Goal: Navigation & Orientation: Find specific page/section

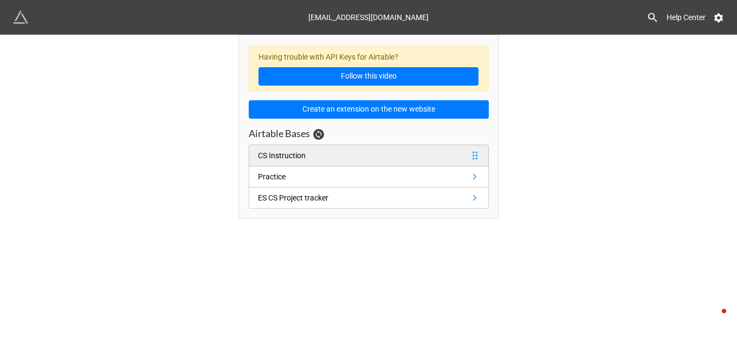
click at [459, 157] on link "CS Instruction" at bounding box center [369, 156] width 240 height 22
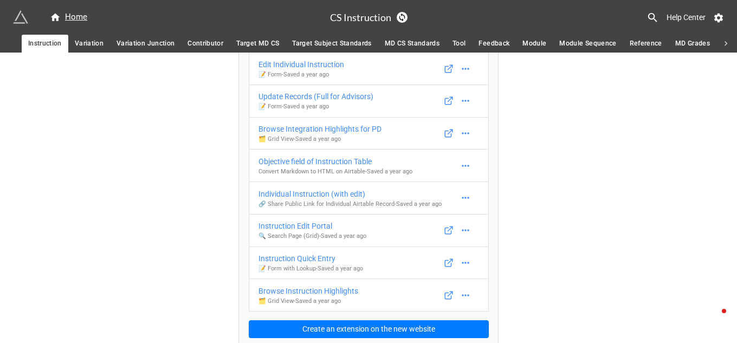
scroll to position [339, 0]
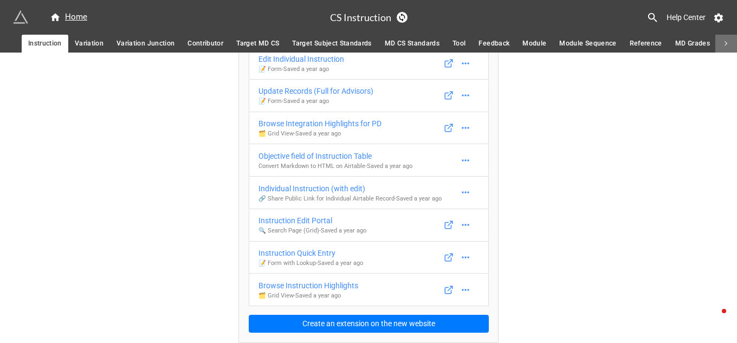
click at [726, 42] on icon at bounding box center [726, 43] width 3 height 5
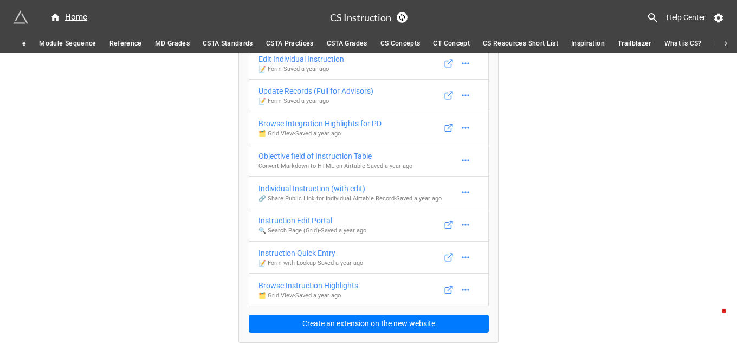
scroll to position [0, 694]
click at [56, 43] on span "CSTA Standards" at bounding box center [54, 43] width 50 height 11
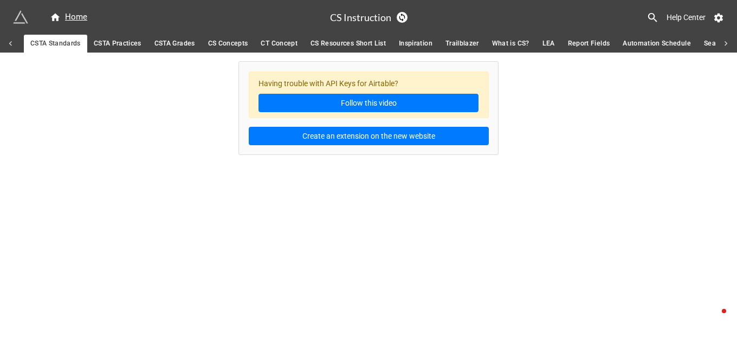
scroll to position [0, 692]
click at [639, 45] on span "Automation Schedule" at bounding box center [657, 43] width 68 height 11
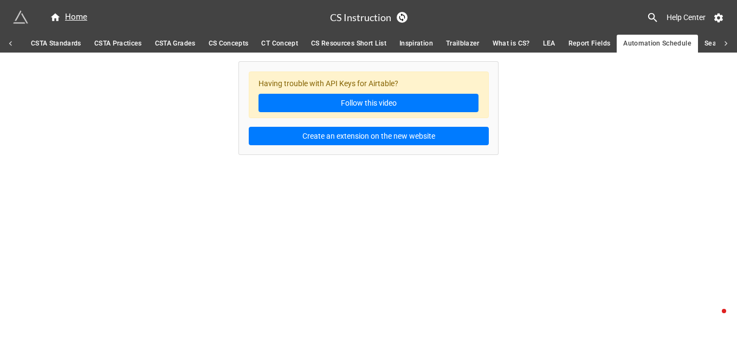
click at [10, 46] on icon at bounding box center [11, 44] width 10 height 10
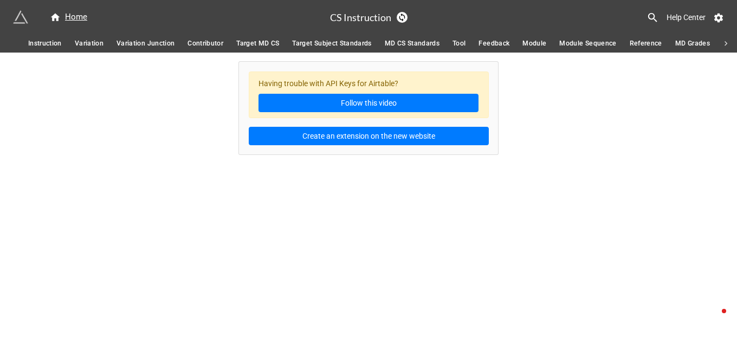
click at [243, 45] on span "Target MD CS" at bounding box center [257, 43] width 43 height 11
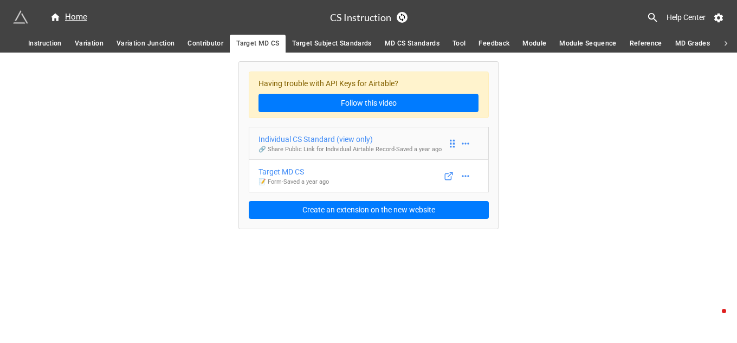
click at [296, 139] on div "Individual CS Standard (view only)" at bounding box center [350, 139] width 183 height 12
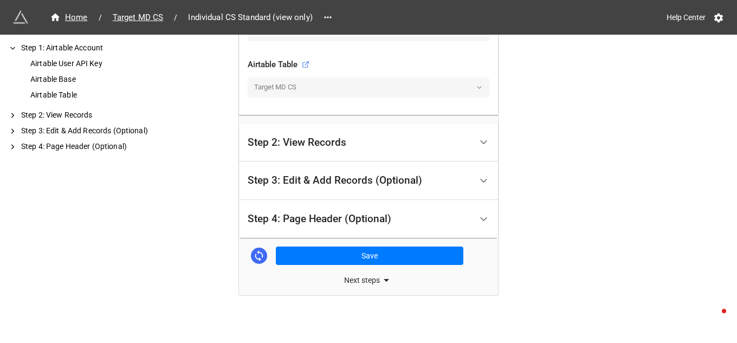
scroll to position [363, 0]
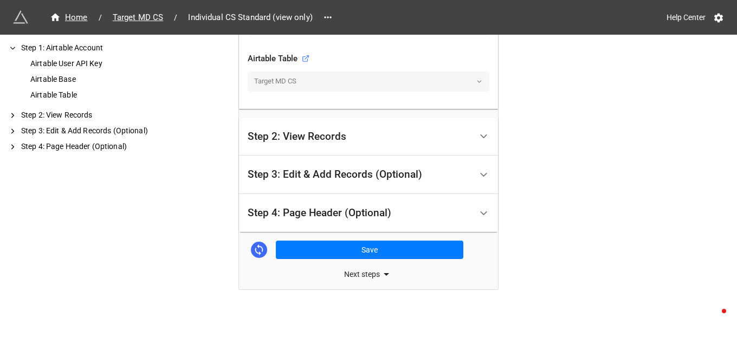
click at [359, 275] on div "Next steps" at bounding box center [368, 274] width 259 height 13
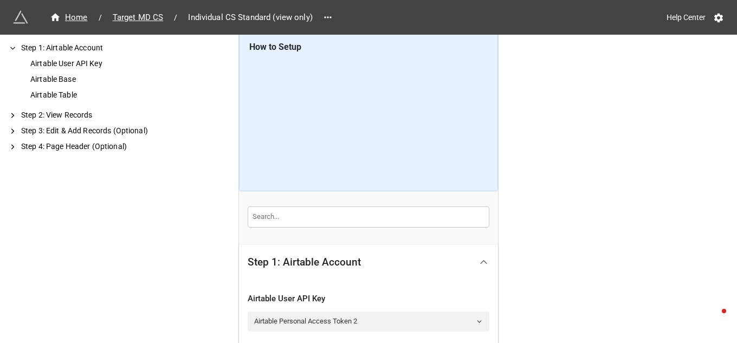
scroll to position [0, 0]
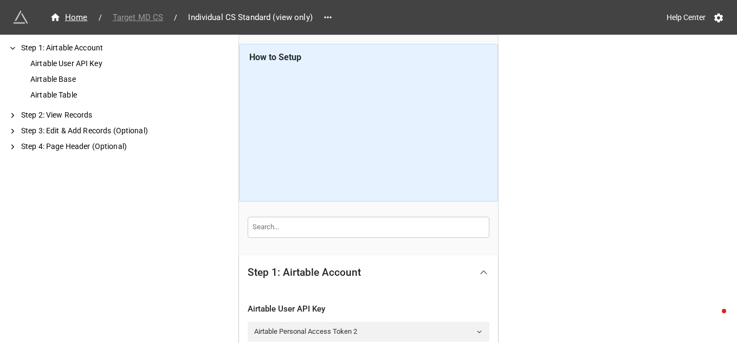
click at [130, 17] on span "Target MD CS" at bounding box center [138, 17] width 64 height 12
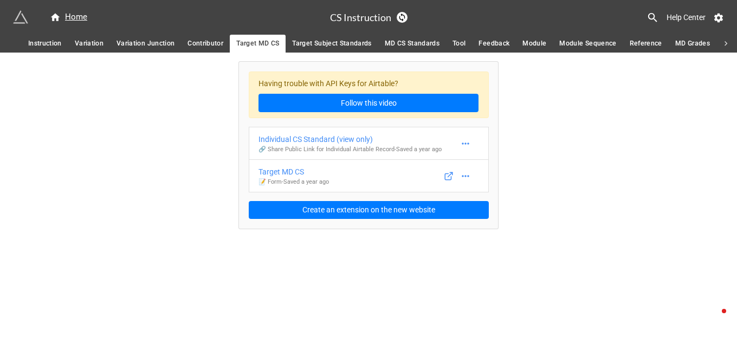
click at [40, 45] on span "Instruction" at bounding box center [45, 43] width 34 height 11
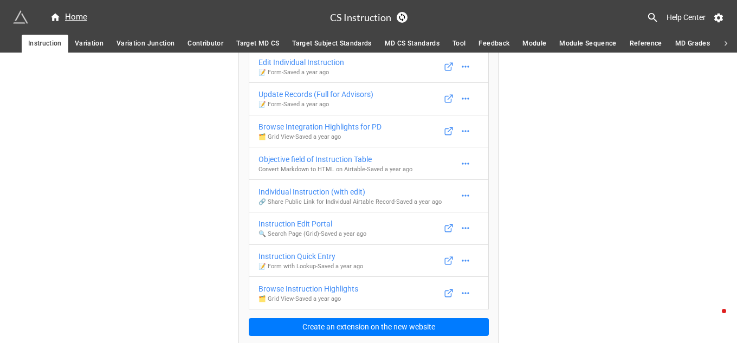
scroll to position [339, 0]
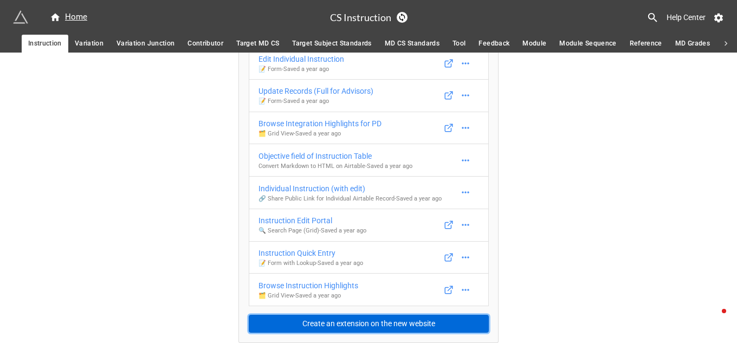
click at [350, 322] on button "Create an extension on the new website" at bounding box center [369, 324] width 240 height 18
